Goal: Transaction & Acquisition: Download file/media

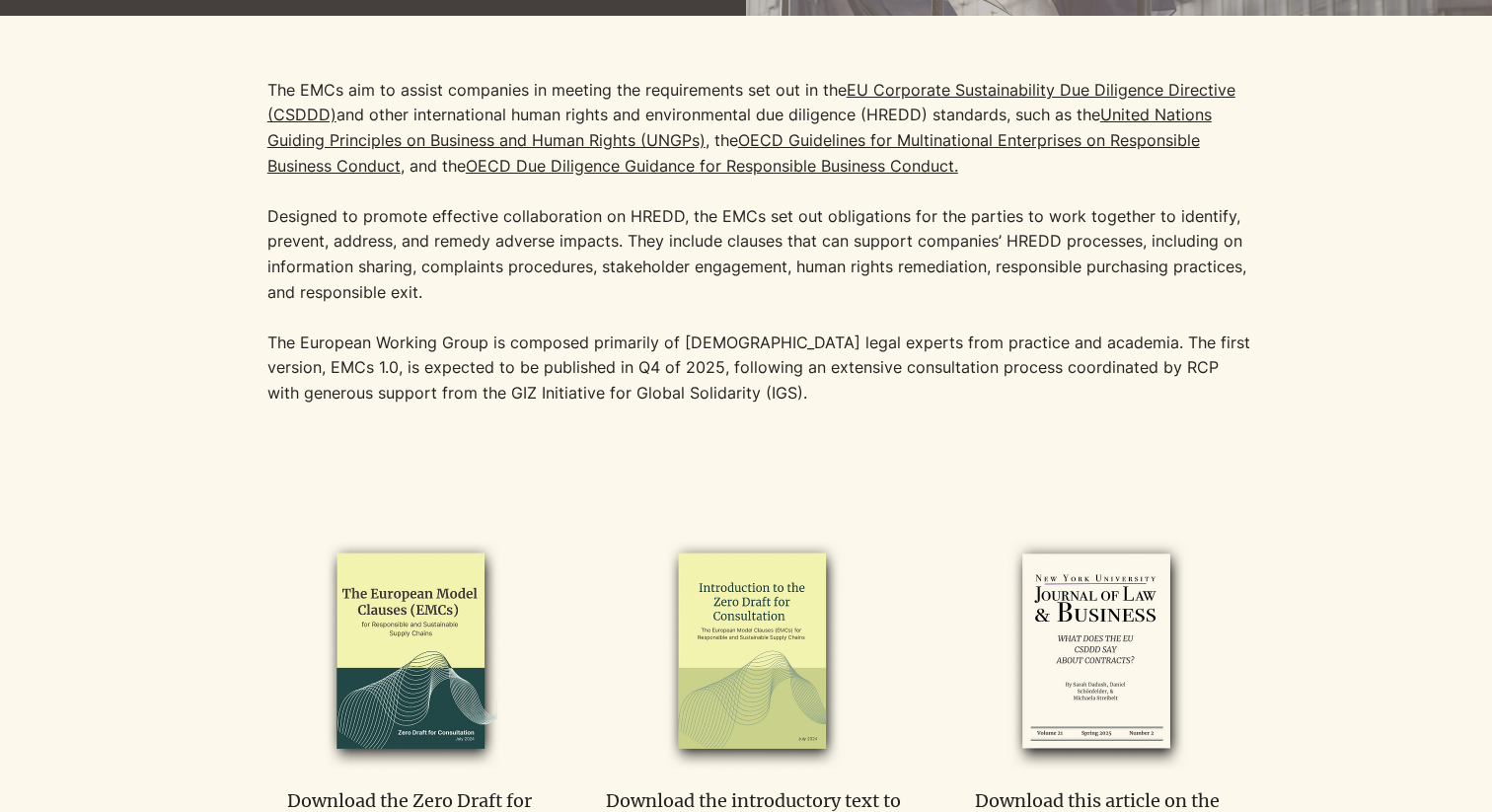
scroll to position [617, 0]
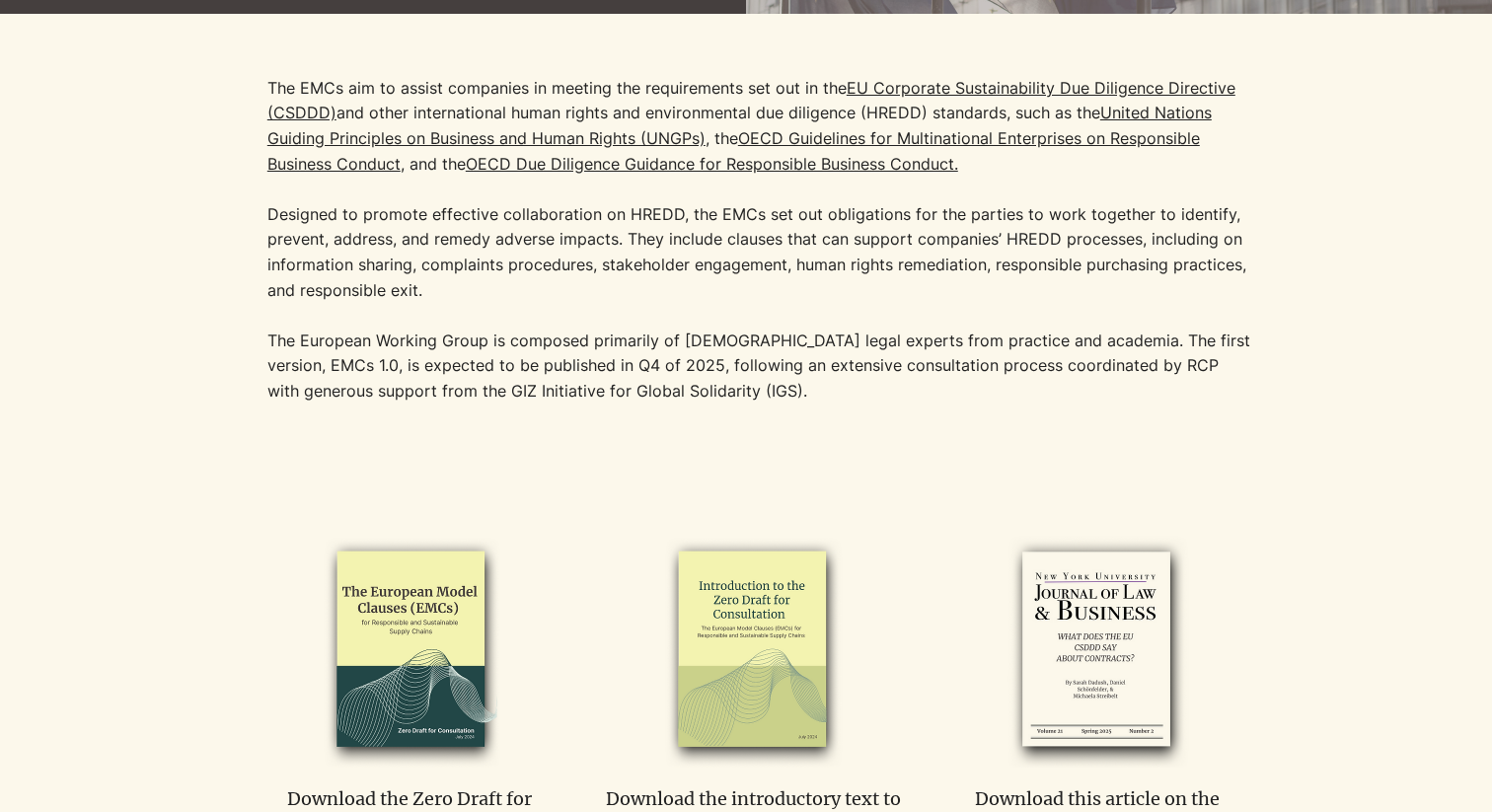
click at [575, 405] on p "​" at bounding box center [761, 418] width 987 height 26
click at [578, 376] on p "The European Working Group is composed primarily of [DEMOGRAPHIC_DATA] legal ex…" at bounding box center [761, 366] width 987 height 76
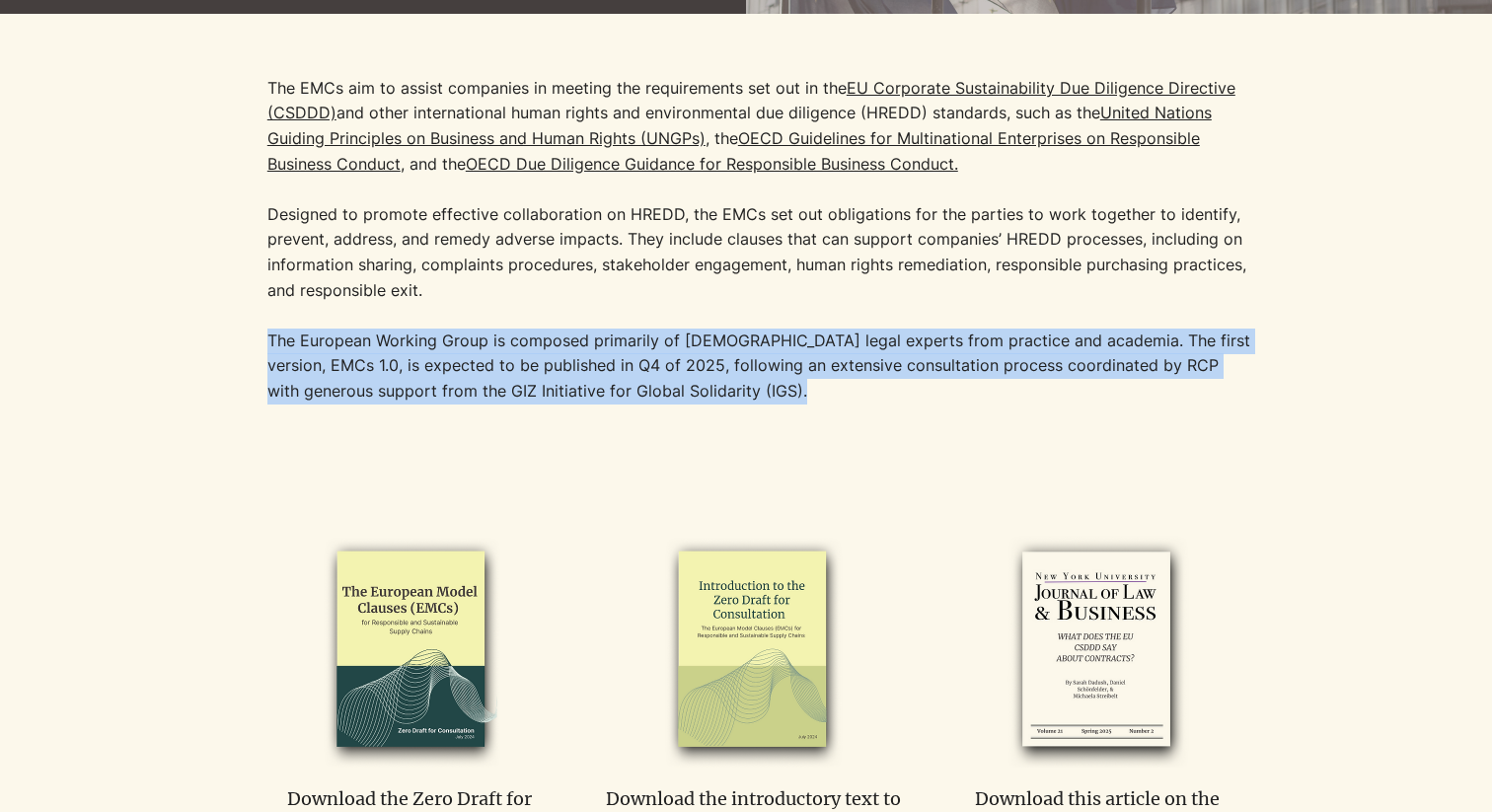
click at [578, 376] on p "The European Working Group is composed primarily of [DEMOGRAPHIC_DATA] legal ex…" at bounding box center [761, 366] width 987 height 76
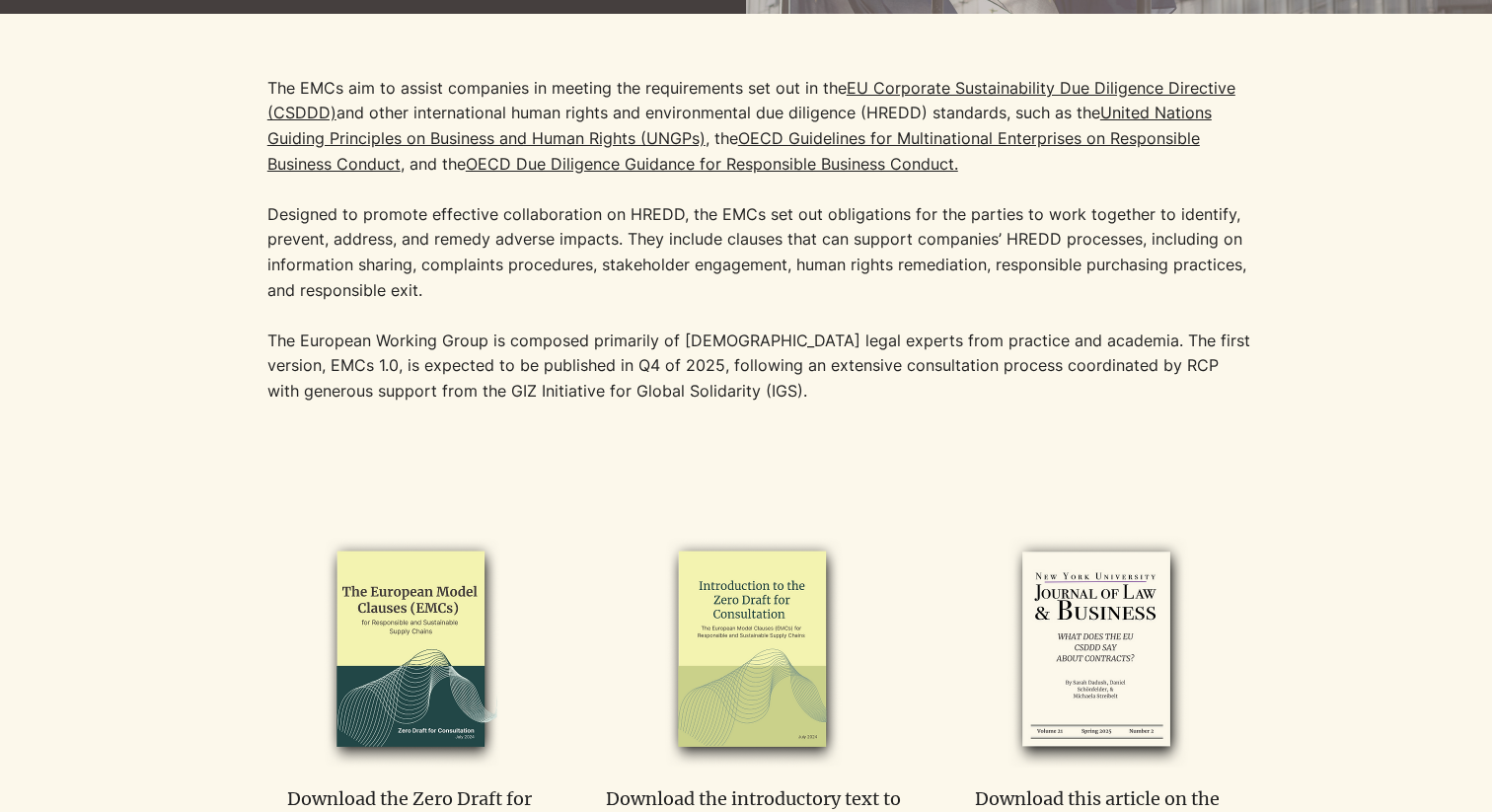
click at [735, 269] on p "The EMCs aim to assist companies in meeting the requirements set out in the [GE…" at bounding box center [761, 190] width 987 height 227
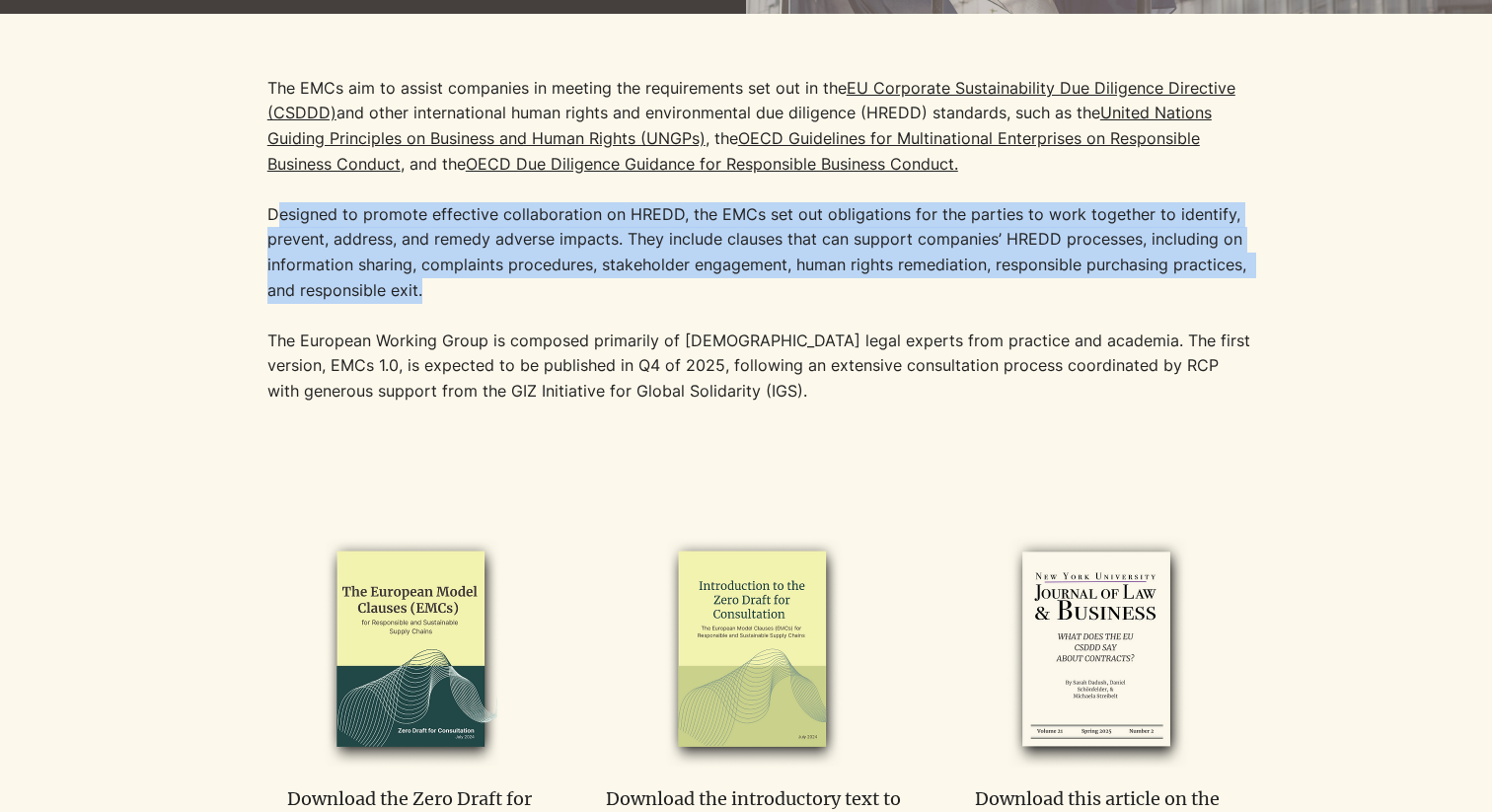
click at [735, 269] on p "The EMCs aim to assist companies in meeting the requirements set out in the [GE…" at bounding box center [761, 190] width 987 height 227
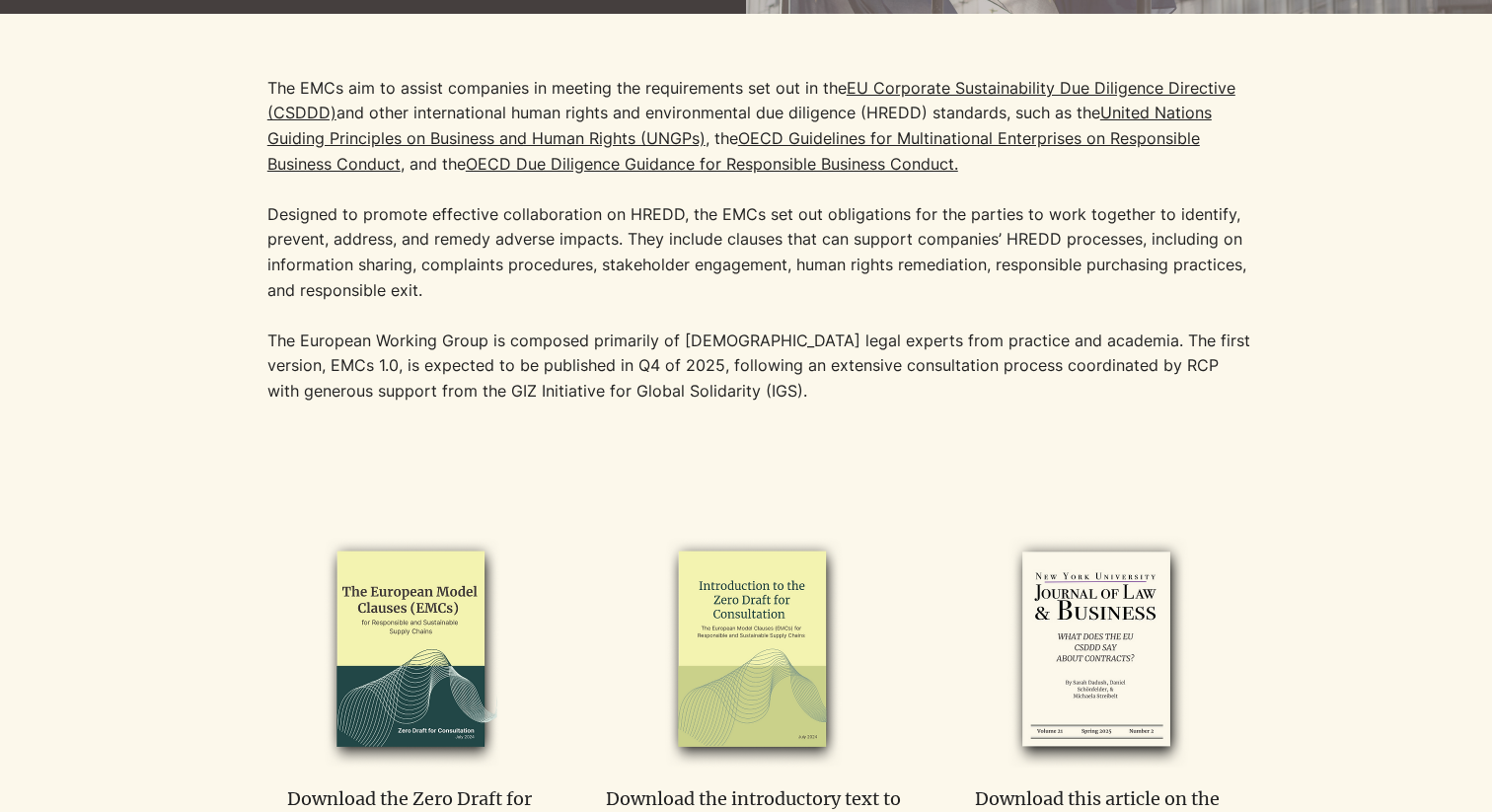
click at [703, 304] on p "​" at bounding box center [761, 316] width 987 height 26
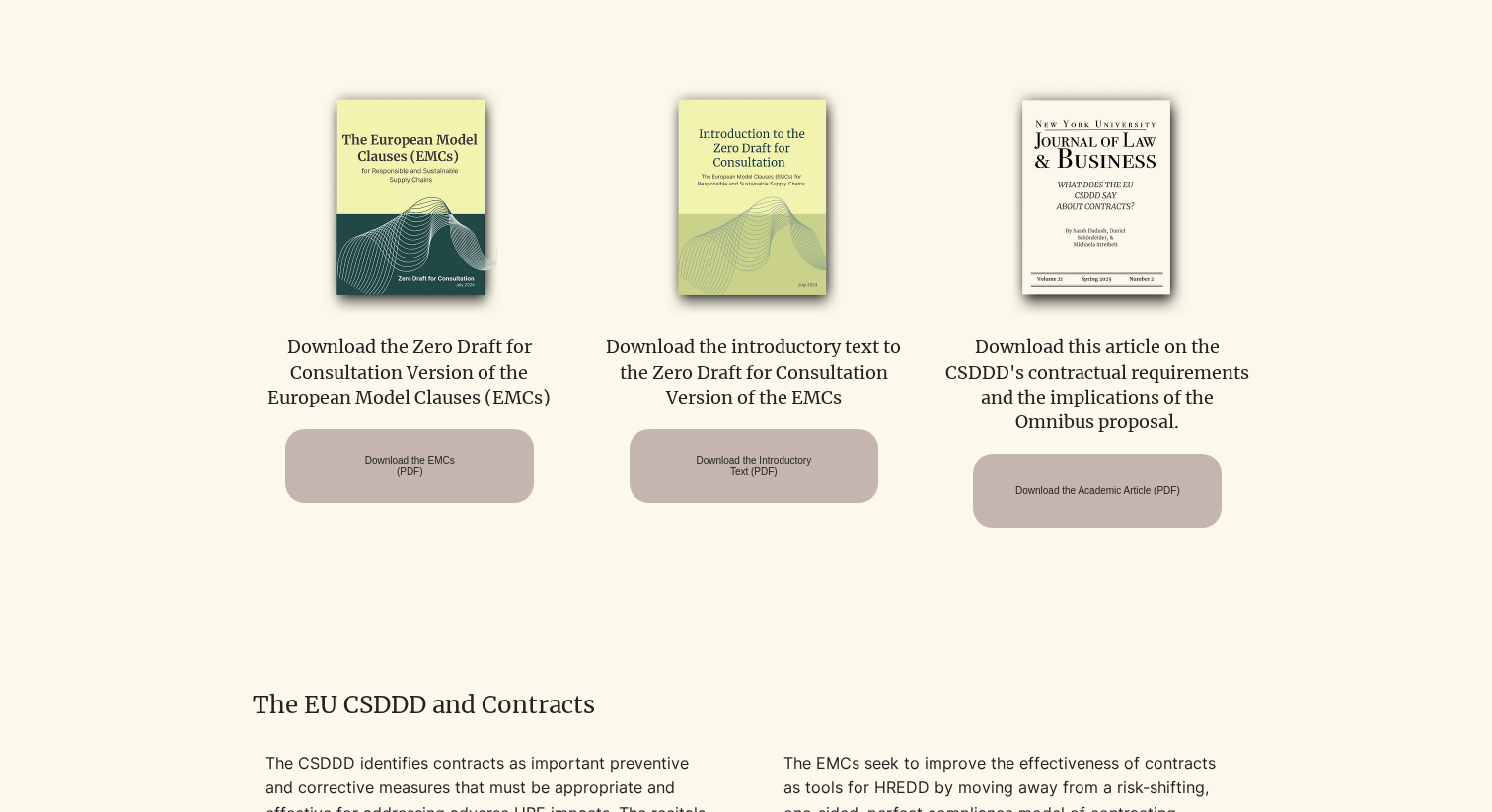
scroll to position [1133, 0]
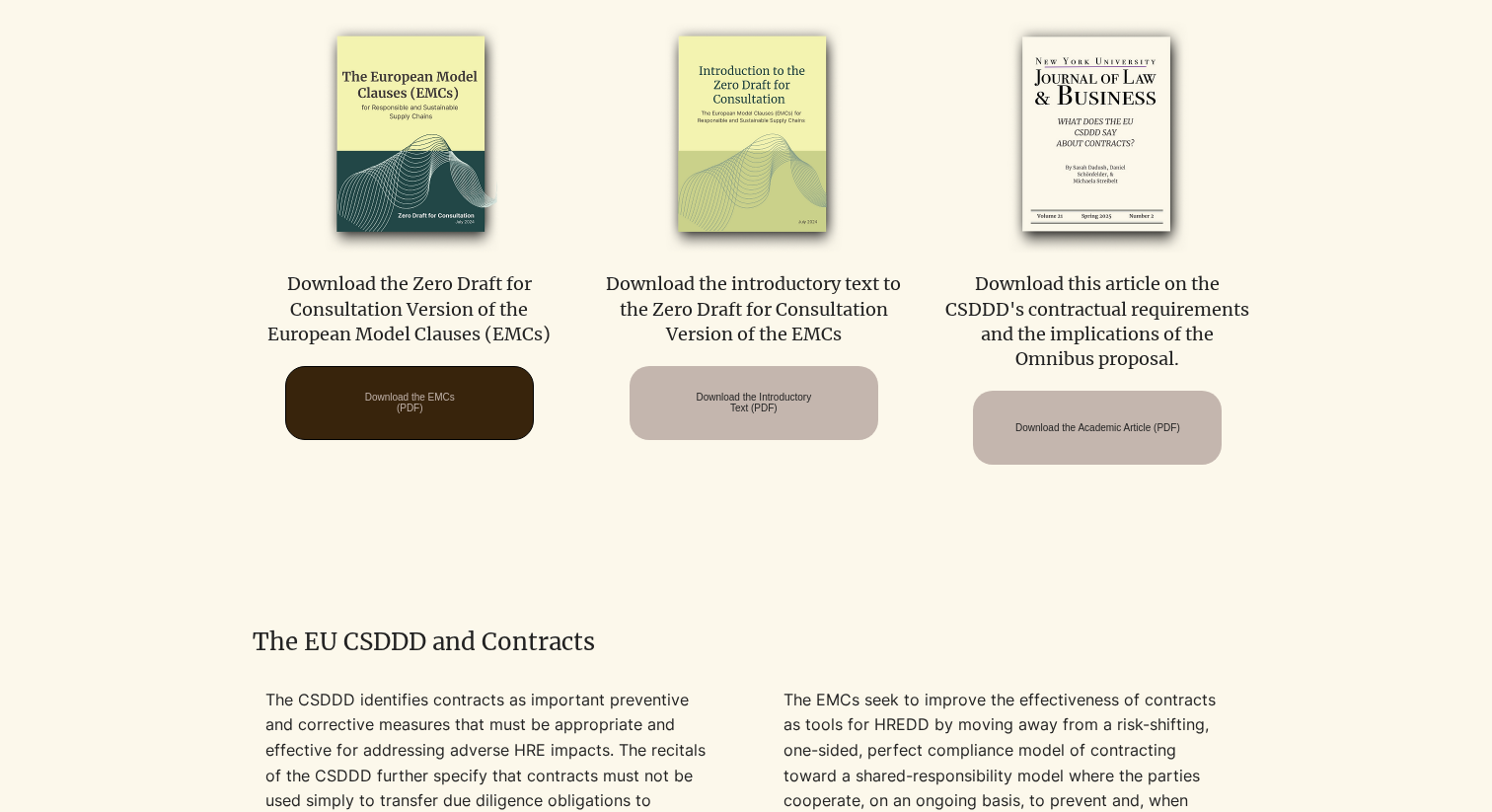
click at [456, 392] on span "Download the EMCs (PDF)" at bounding box center [410, 403] width 90 height 22
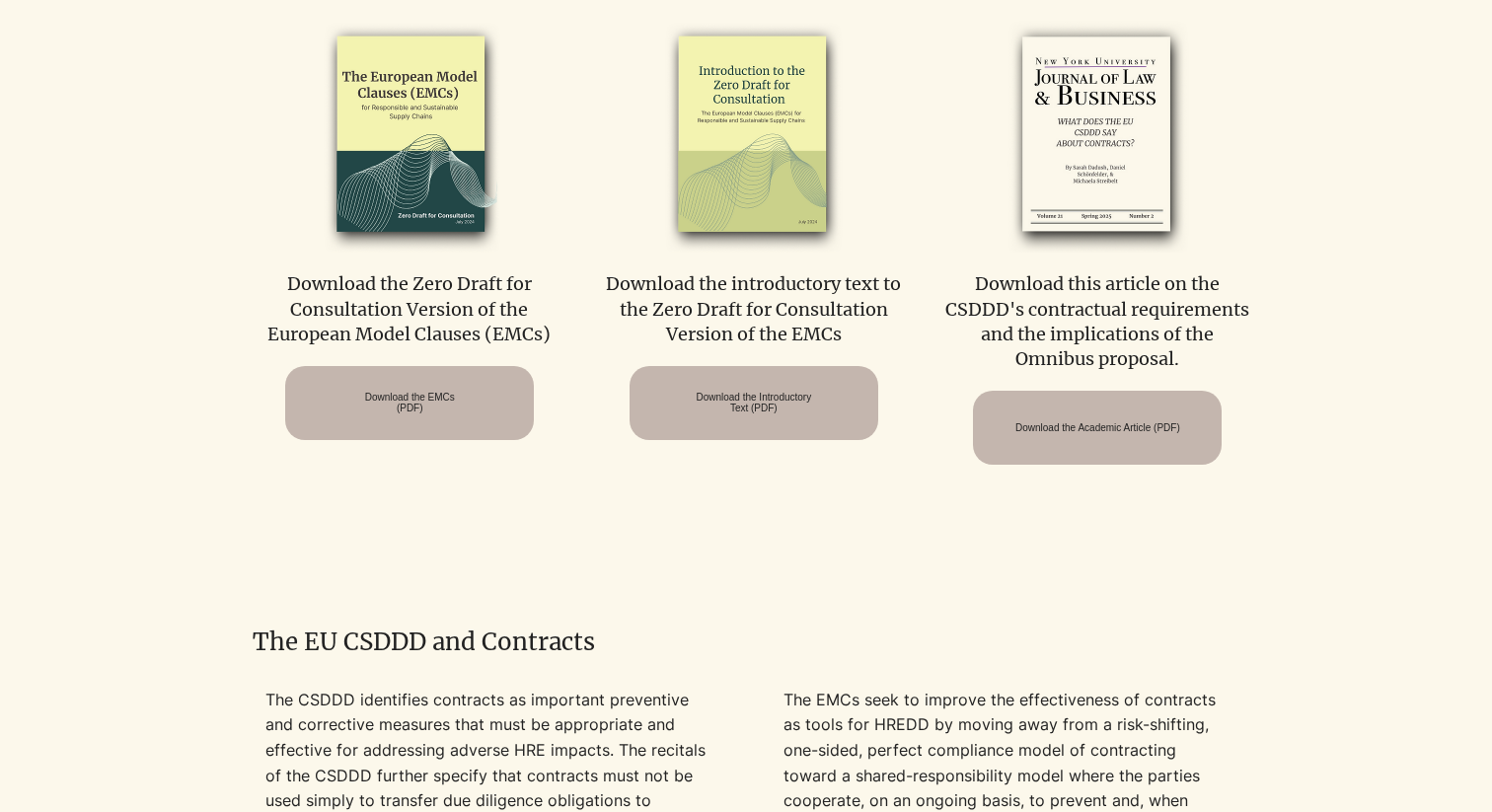
click at [567, 540] on div at bounding box center [746, 252] width 1492 height 619
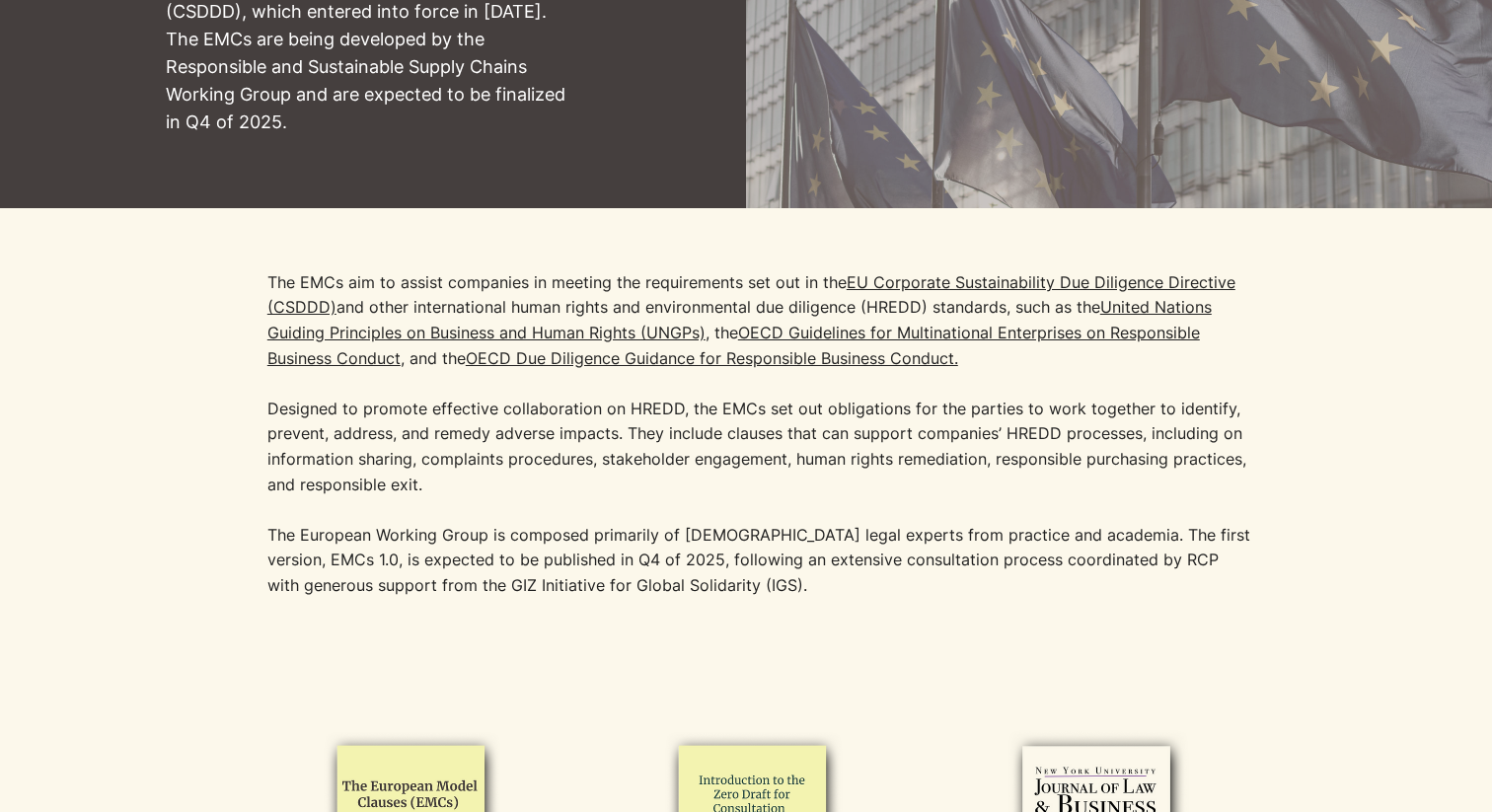
scroll to position [425, 0]
